Goal: Information Seeking & Learning: Learn about a topic

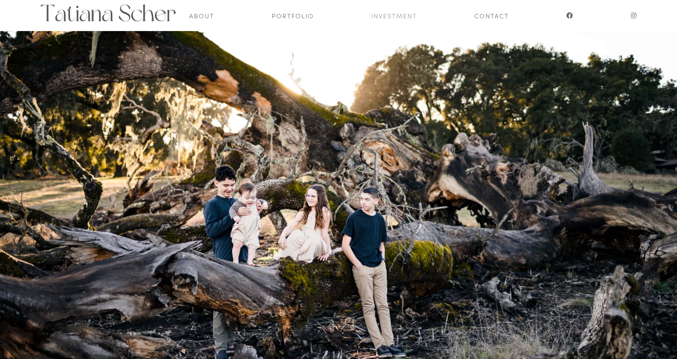
click at [396, 16] on link "Investment" at bounding box center [394, 15] width 46 height 31
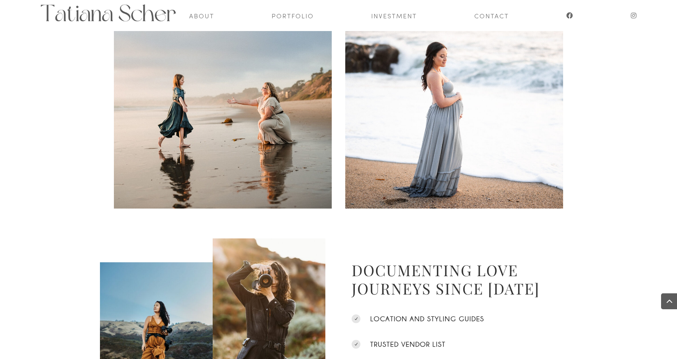
scroll to position [364, 0]
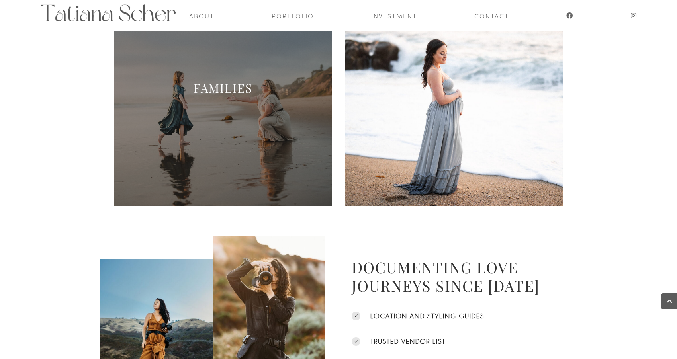
click at [279, 98] on h2 "FAMILIES" at bounding box center [223, 90] width 218 height 20
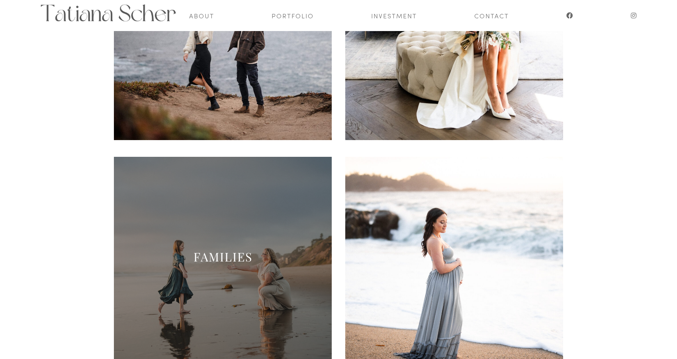
scroll to position [210, 0]
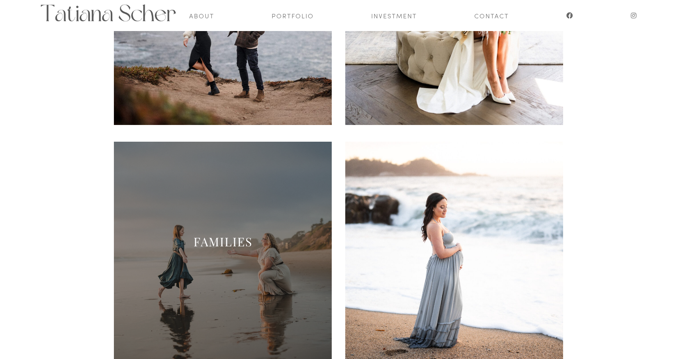
click at [220, 243] on link "FAMILIES" at bounding box center [223, 242] width 59 height 16
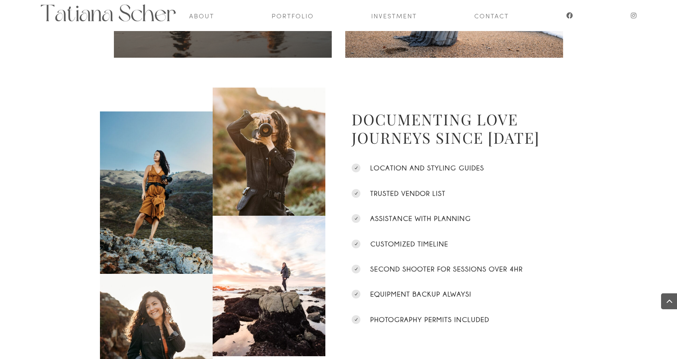
scroll to position [611, 0]
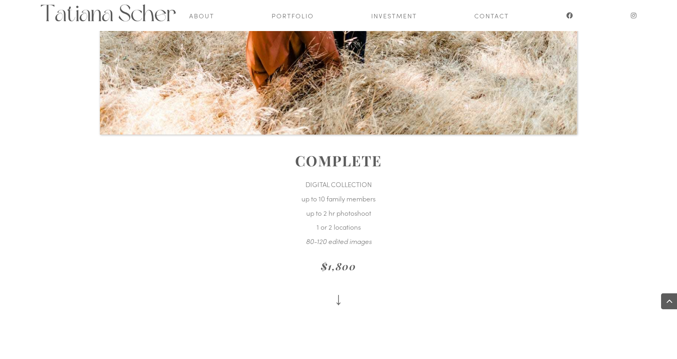
scroll to position [1077, 0]
